Goal: Task Accomplishment & Management: Use online tool/utility

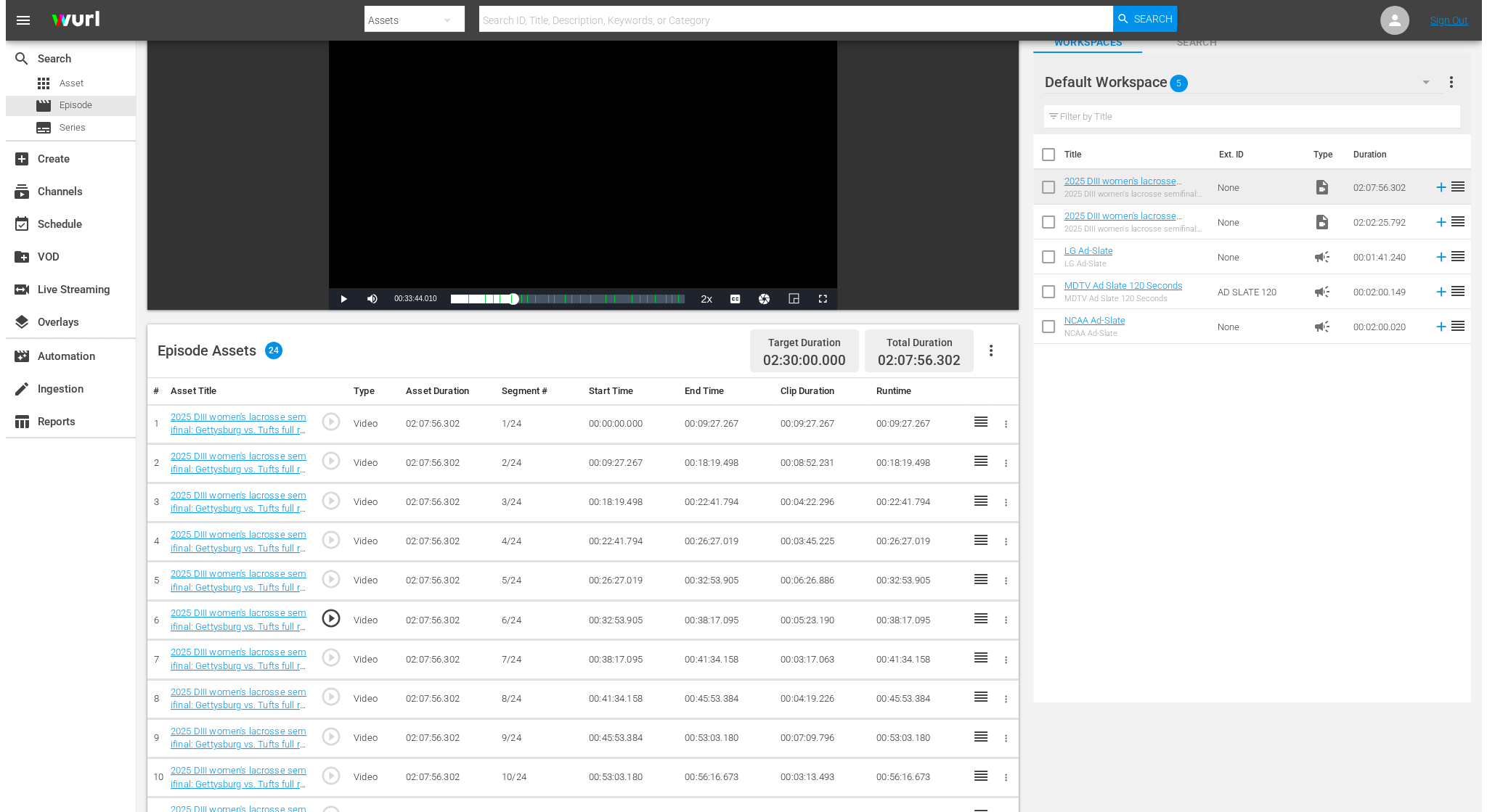
scroll to position [73, 0]
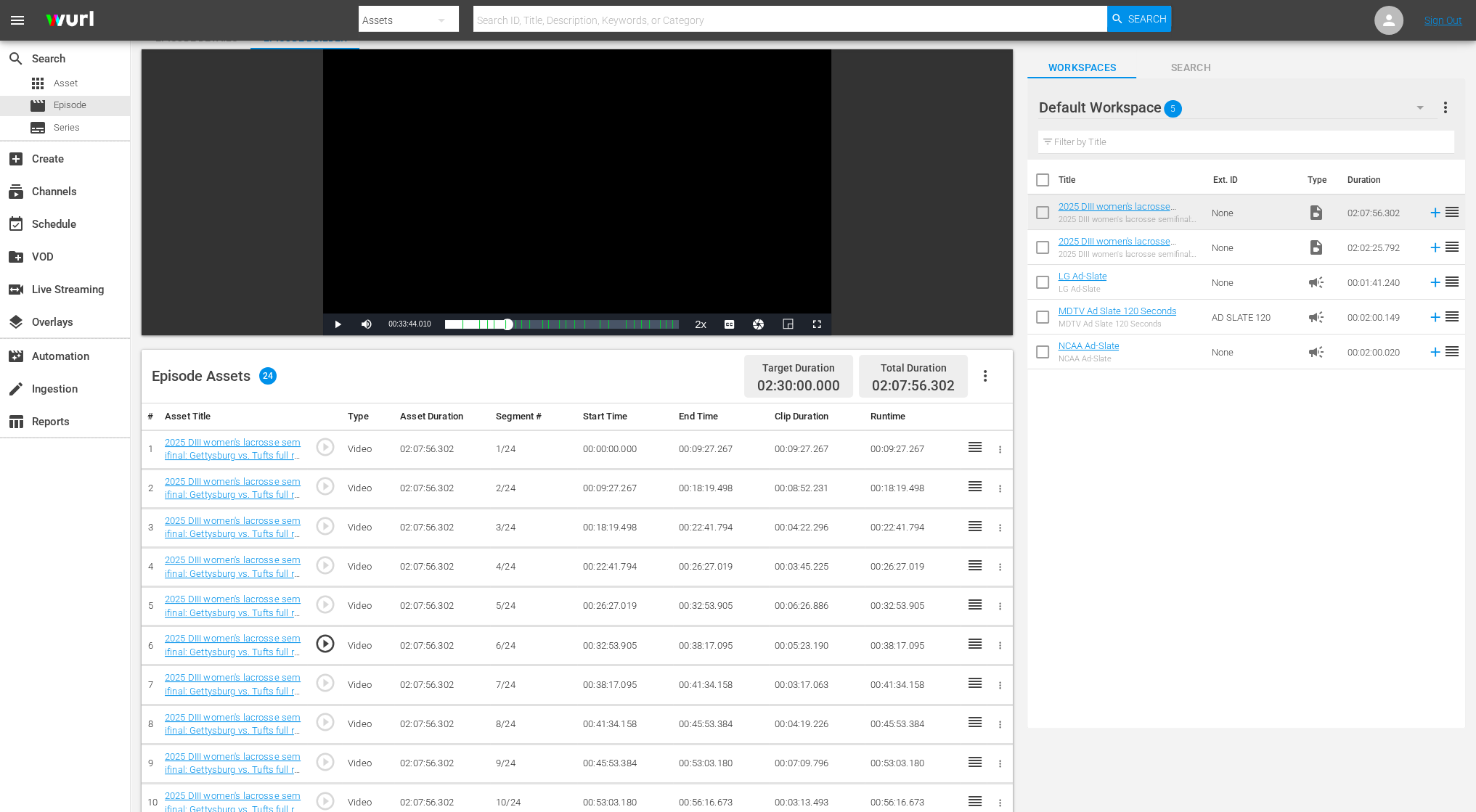
click at [991, 371] on icon "button" at bounding box center [985, 376] width 18 height 18
click at [1006, 421] on div "Fill with Ads" at bounding box center [1028, 417] width 98 height 35
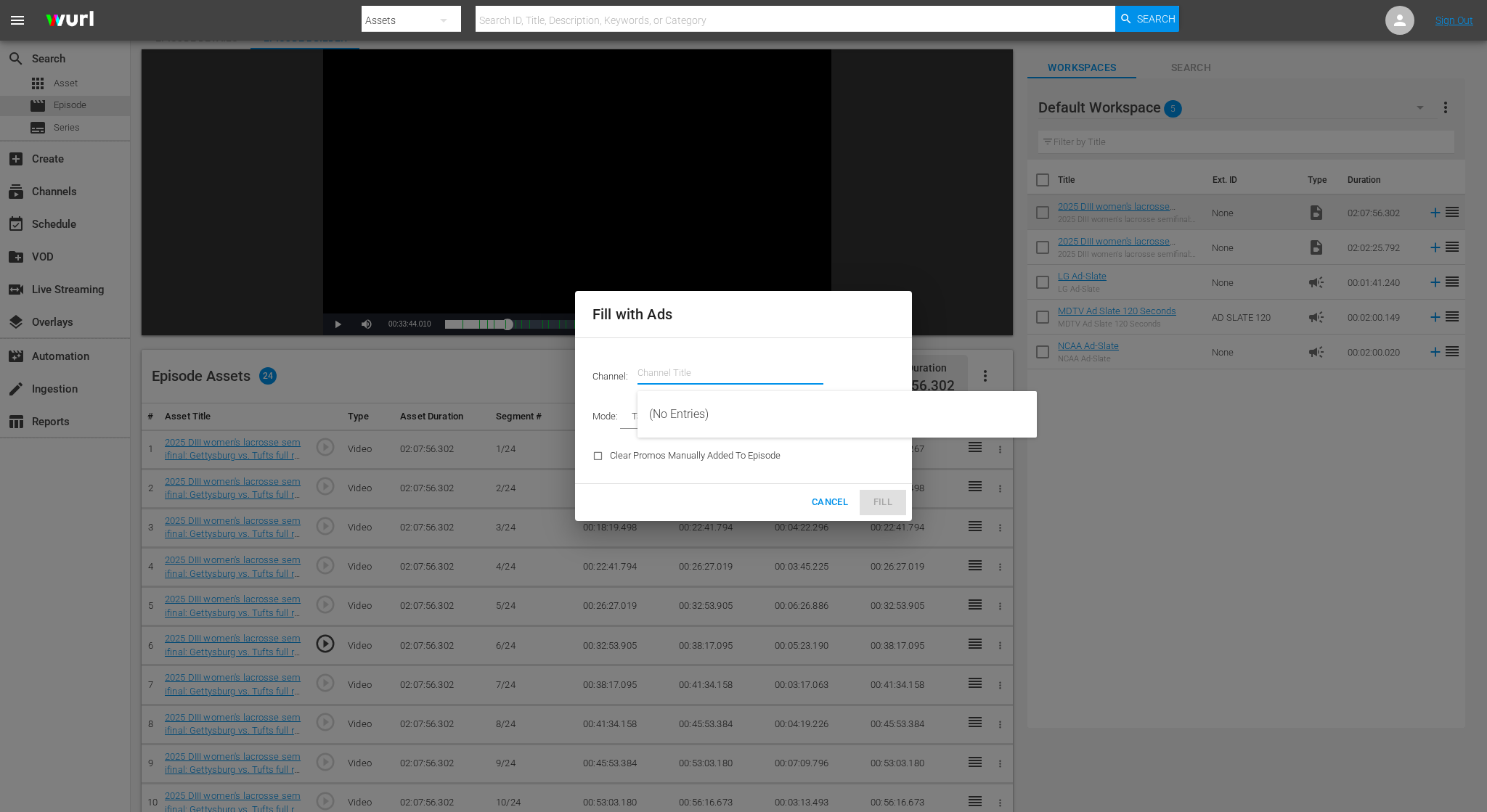
click at [659, 362] on input "text" at bounding box center [730, 373] width 186 height 35
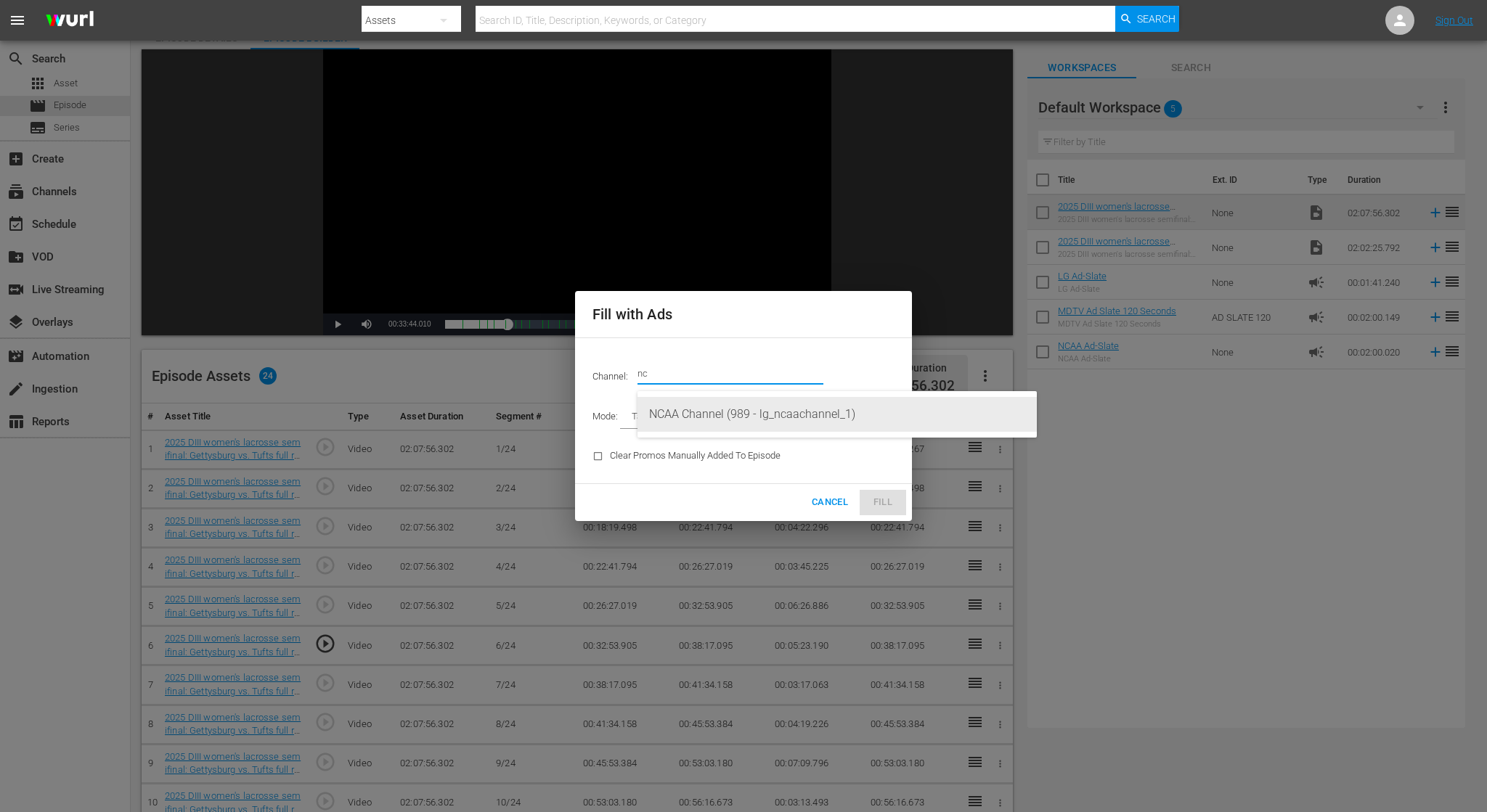
click at [801, 407] on div "NCAA Channel (989 - lg_ncaachannel_1)" at bounding box center [837, 415] width 376 height 35
type input "NCAA Channel (989)"
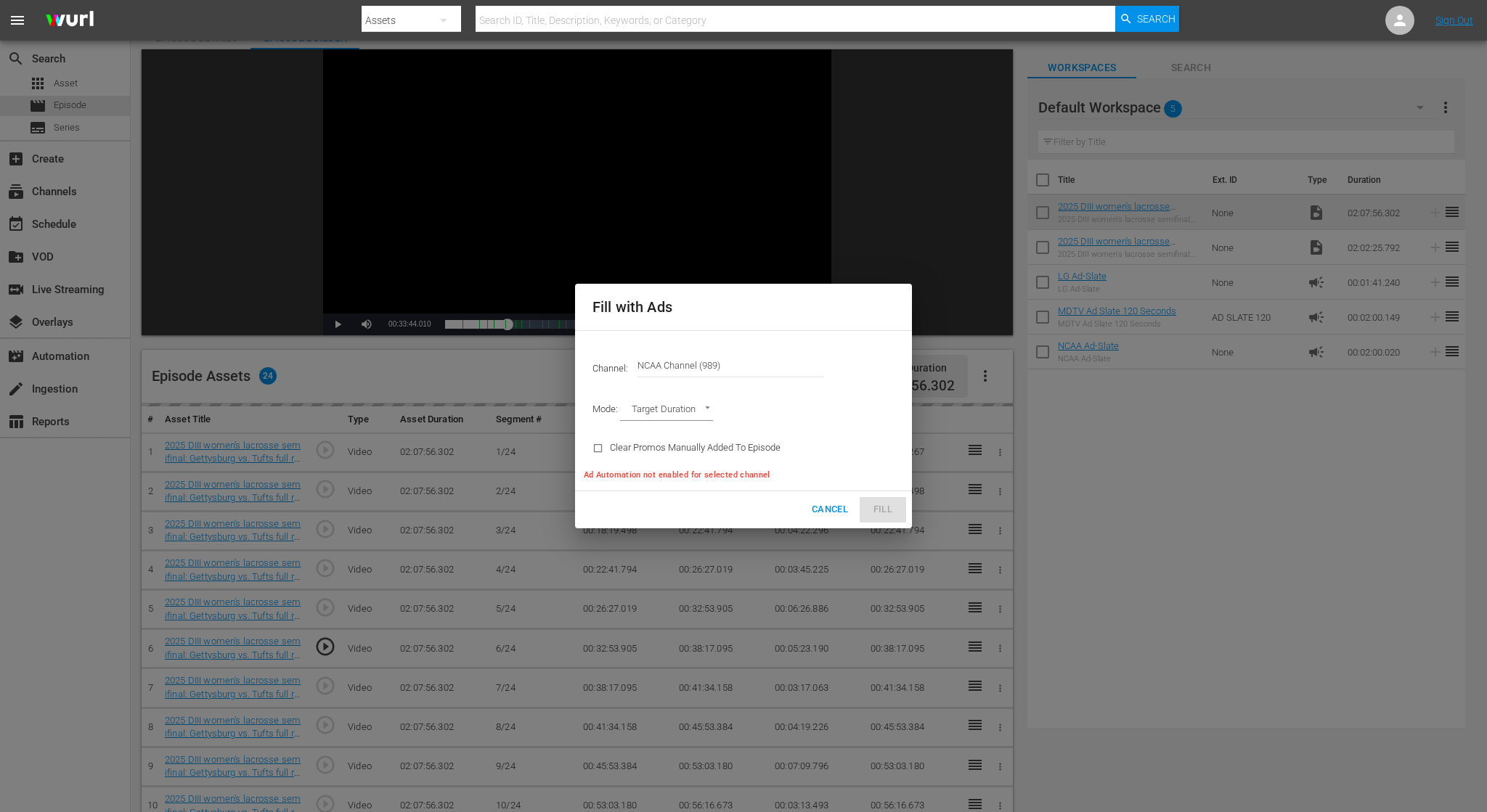
click at [683, 418] on body "menu Search By Assets Search ID, Title, Description, Keywords, or Category Sear…" at bounding box center [743, 333] width 1487 height 812
click at [813, 409] on div at bounding box center [743, 406] width 1487 height 812
click at [687, 409] on body "menu Search By Assets Search ID, Title, Description, Keywords, or Category Sear…" at bounding box center [743, 333] width 1487 height 812
click at [678, 441] on li "Ad Break Duration" at bounding box center [674, 435] width 107 height 24
type input "AD_BREAK_DURATION"
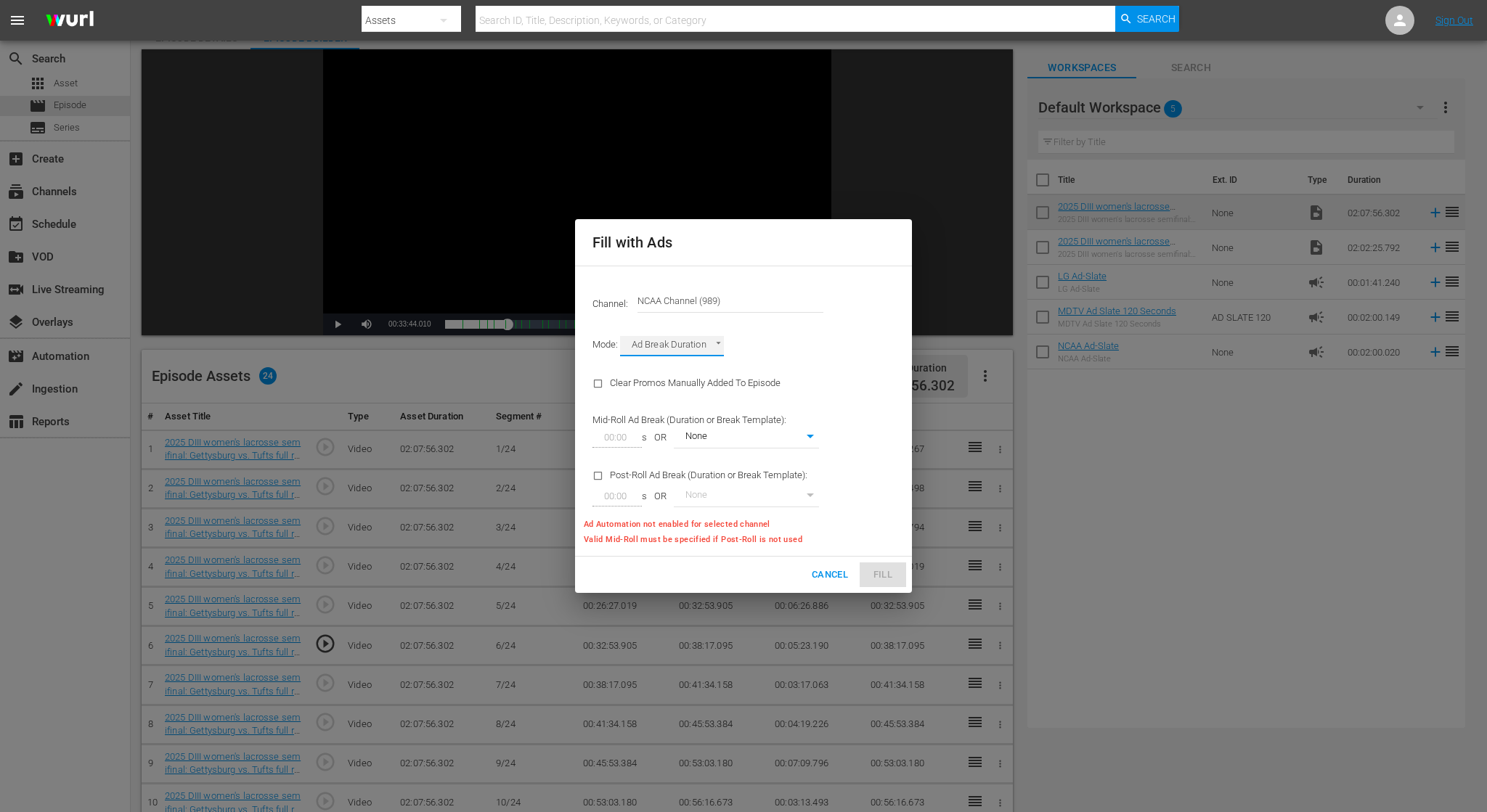
type input "0"
click at [612, 438] on input "00:00" at bounding box center [613, 437] width 44 height 20
click at [615, 438] on input "00:00" at bounding box center [613, 437] width 44 height 20
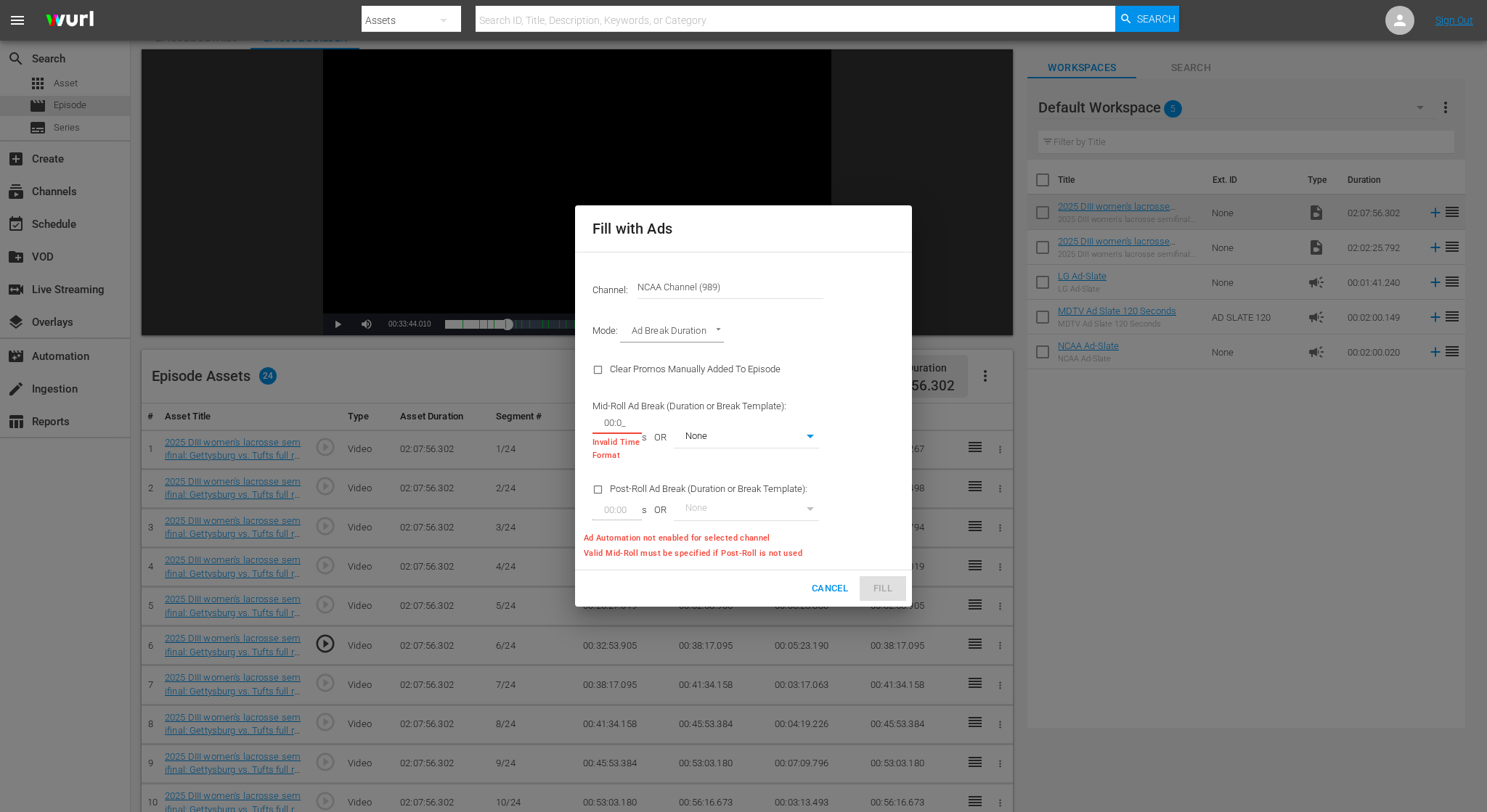
type input "00:00"
